Goal: Information Seeking & Learning: Find specific fact

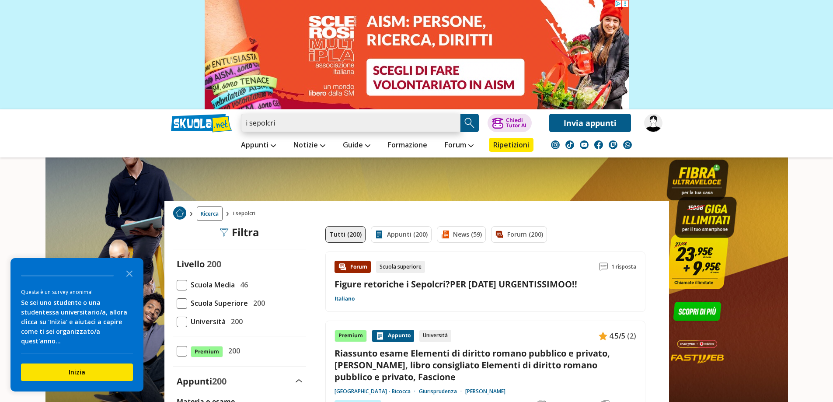
click at [303, 127] on input "i sepolcri" at bounding box center [350, 123] width 219 height 18
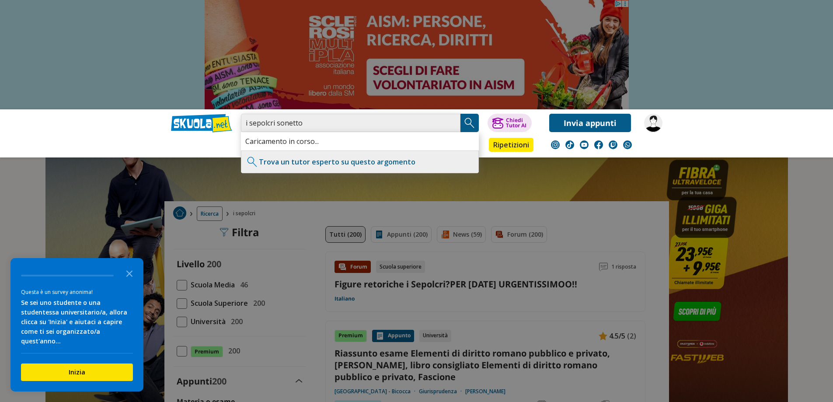
type input "i sepolcri sonetto"
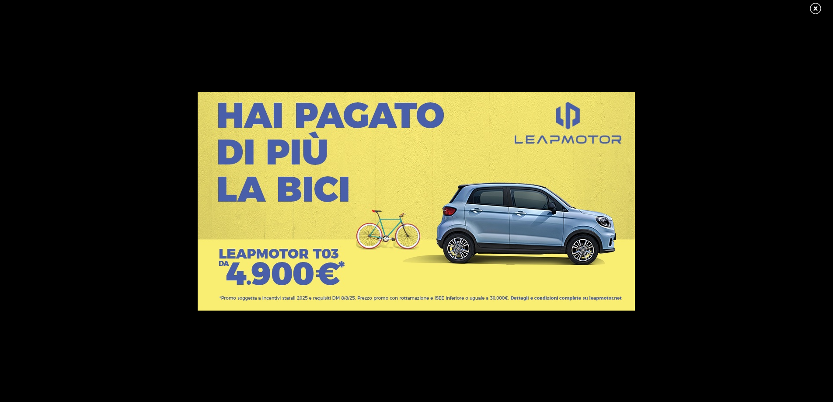
click at [814, 6] on link at bounding box center [819, 8] width 22 height 13
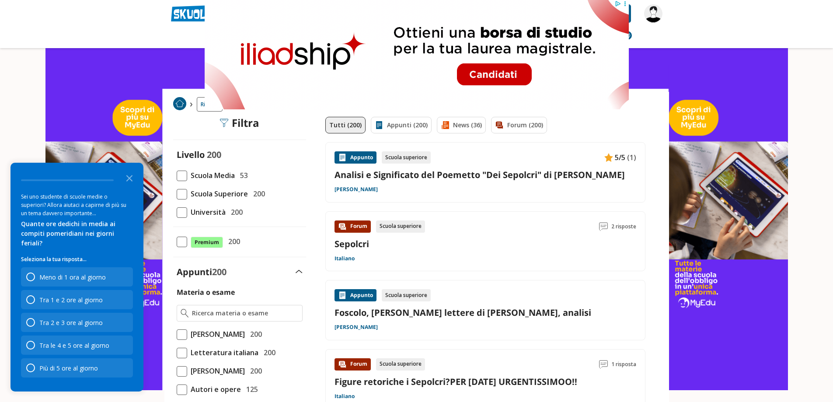
click at [354, 243] on link "Sepolcri" at bounding box center [351, 244] width 35 height 12
